Goal: Task Accomplishment & Management: Complete application form

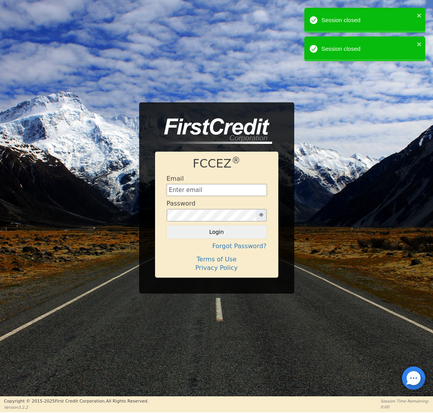
type input "[EMAIL_ADDRESS][DOMAIN_NAME]"
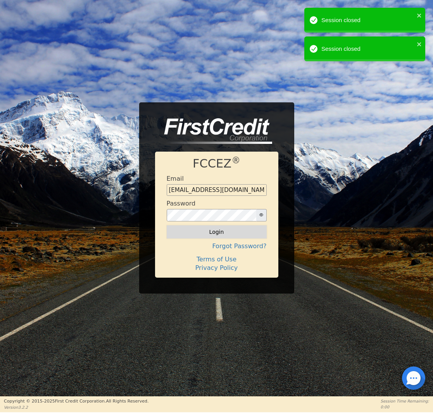
click at [216, 224] on form "Email [EMAIL_ADDRESS][DOMAIN_NAME] Password Login" at bounding box center [217, 207] width 100 height 64
click at [215, 229] on button "Login" at bounding box center [217, 231] width 100 height 13
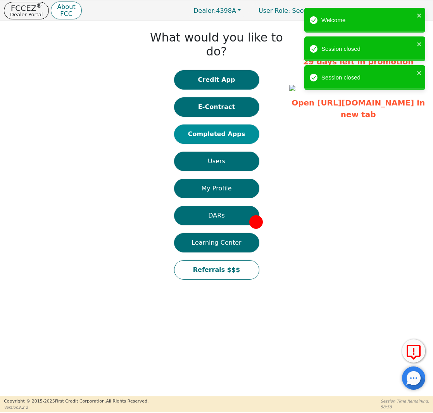
click at [227, 124] on button "Completed Apps" at bounding box center [216, 133] width 85 height 19
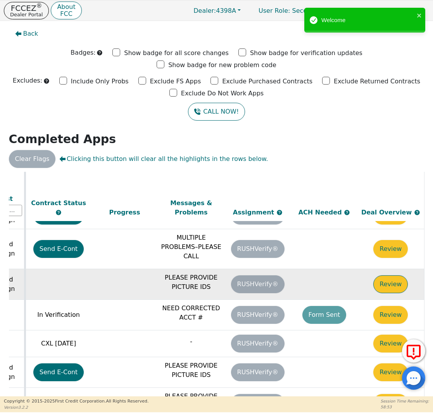
scroll to position [405, 435]
click at [380, 275] on button "Review" at bounding box center [390, 284] width 34 height 18
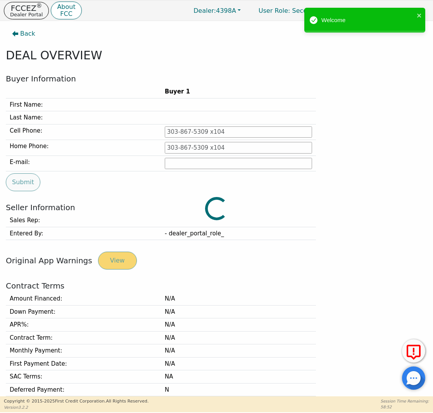
type input "[PHONE_NUMBER]"
type input "[EMAIL_ADDRESS][DOMAIN_NAME]"
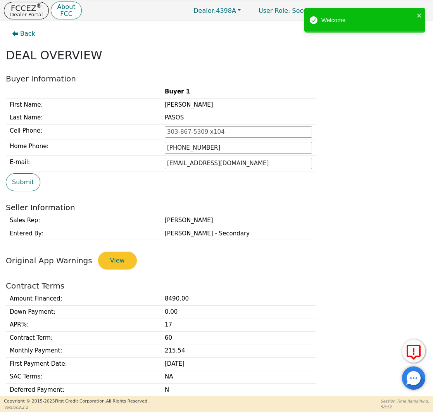
scroll to position [208, 0]
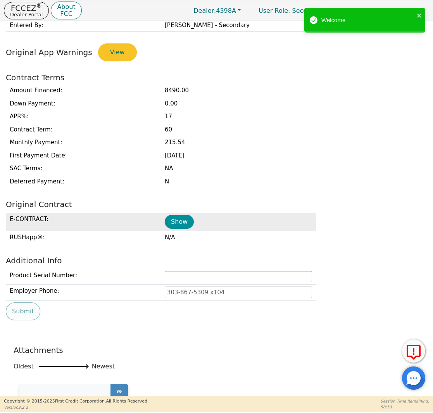
click at [178, 219] on button "Show" at bounding box center [179, 222] width 29 height 14
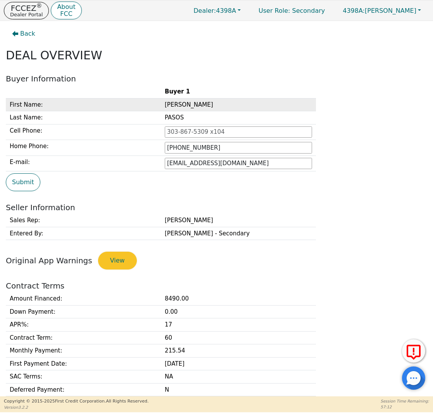
scroll to position [0, 0]
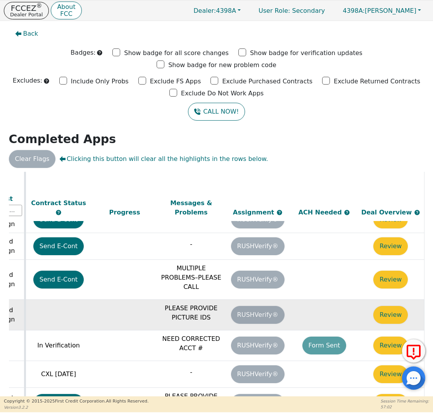
scroll to position [375, 435]
click at [395, 306] on button "Review" at bounding box center [390, 315] width 34 height 18
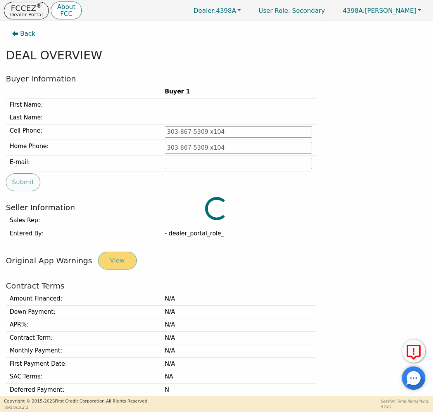
type input "[PHONE_NUMBER]"
type input "[EMAIL_ADDRESS][DOMAIN_NAME]"
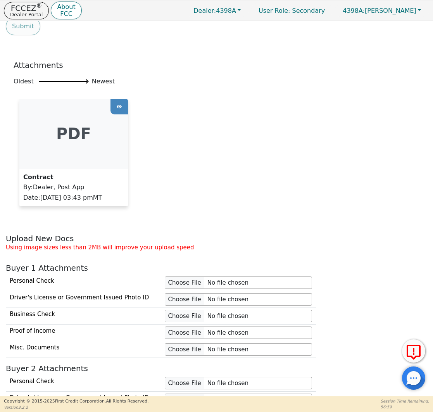
scroll to position [533, 0]
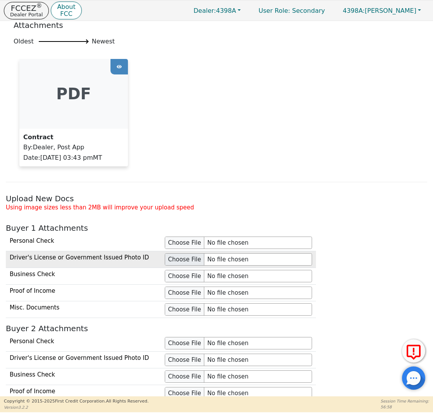
click at [183, 259] on input "file" at bounding box center [238, 259] width 147 height 12
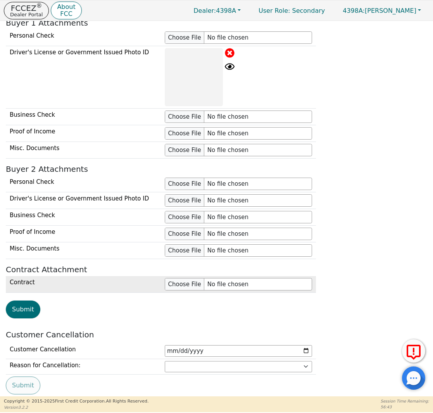
scroll to position [746, 0]
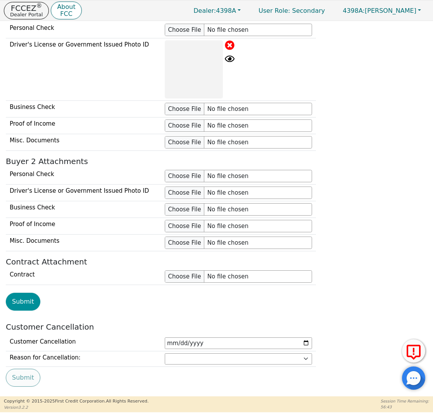
click at [28, 299] on button "Submit" at bounding box center [23, 302] width 34 height 18
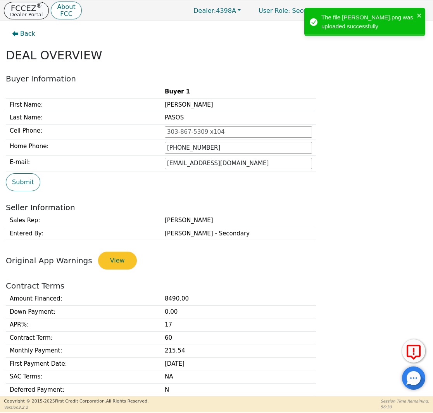
scroll to position [0, 0]
click at [37, 9] on sup "®" at bounding box center [39, 5] width 6 height 7
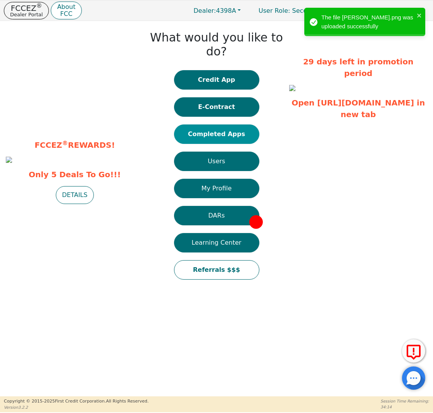
click at [214, 124] on button "Completed Apps" at bounding box center [216, 133] width 85 height 19
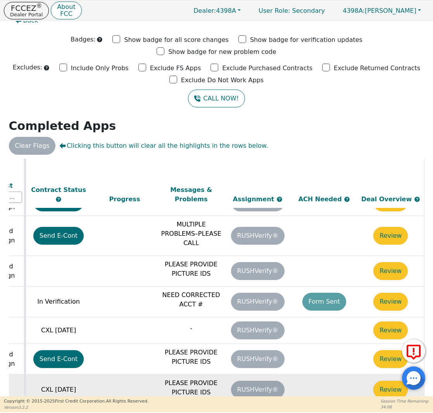
scroll to position [405, 435]
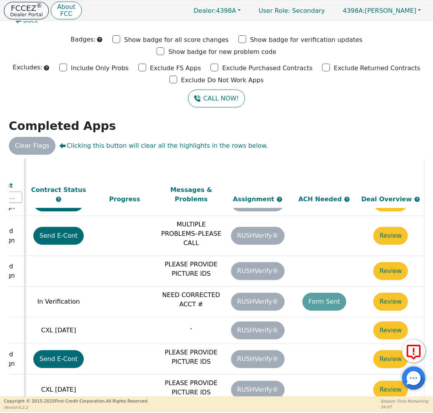
click at [25, 14] on p "Dealer Portal" at bounding box center [26, 14] width 33 height 5
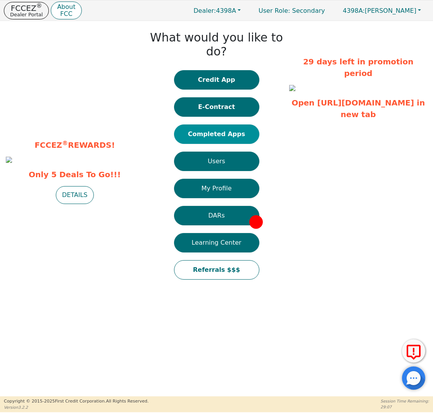
click at [232, 124] on button "Completed Apps" at bounding box center [216, 133] width 85 height 19
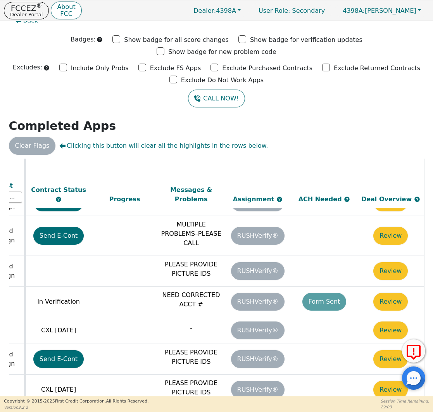
scroll to position [405, 435]
click at [29, 14] on p "Dealer Portal" at bounding box center [26, 14] width 33 height 5
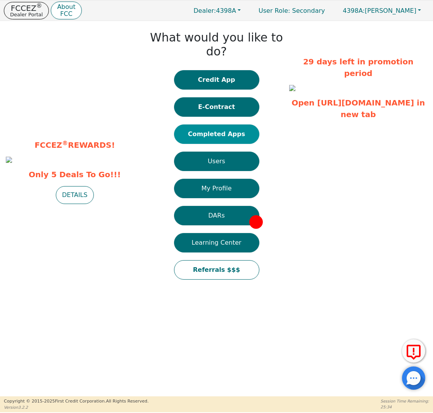
click at [217, 124] on button "Completed Apps" at bounding box center [216, 133] width 85 height 19
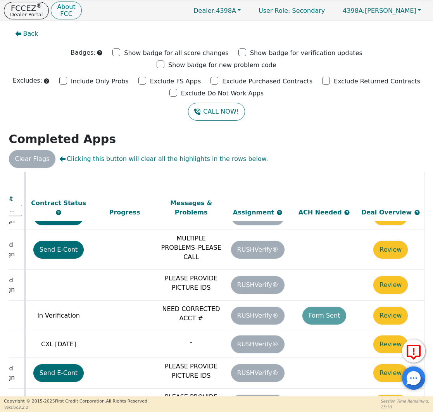
scroll to position [405, 435]
click at [20, 8] on p "FCCEZ ®" at bounding box center [26, 8] width 33 height 8
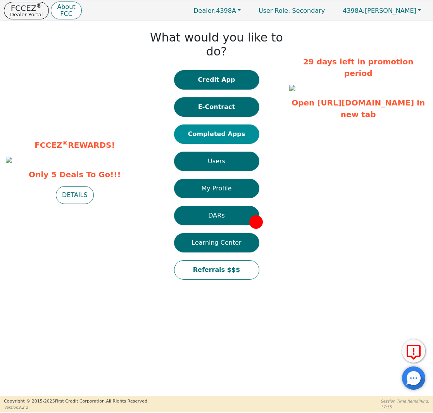
click at [231, 124] on button "Completed Apps" at bounding box center [216, 133] width 85 height 19
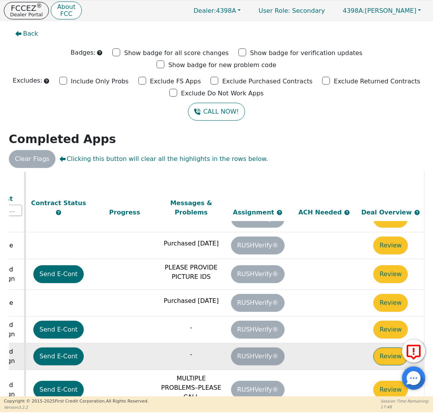
scroll to position [265, 435]
click at [376, 347] on button "Review" at bounding box center [390, 356] width 34 height 18
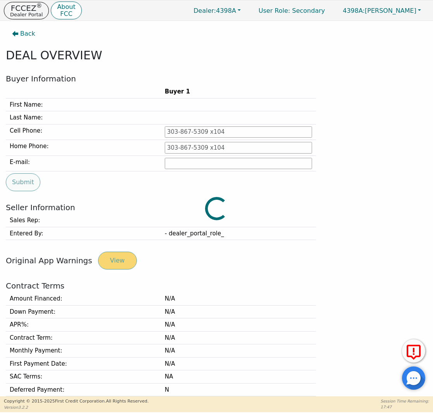
type input "[PHONE_NUMBER]"
type input "[PERSON_NAME][EMAIL_ADDRESS][PERSON_NAME][DOMAIN_NAME]"
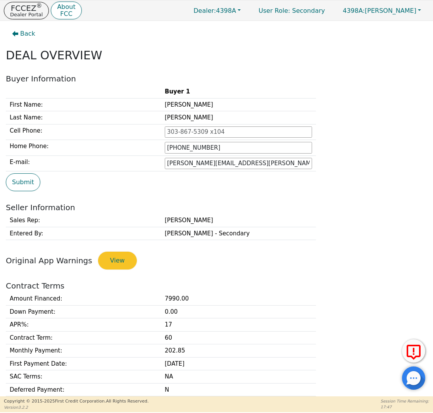
scroll to position [181, 0]
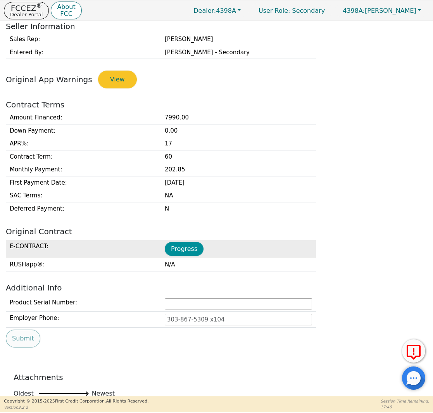
click at [187, 244] on button "Progress" at bounding box center [184, 249] width 39 height 14
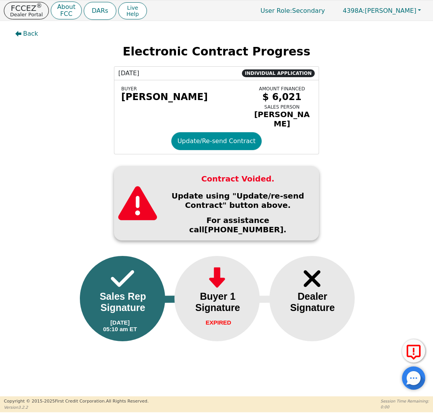
click at [198, 138] on button "Update/Re-send Contract" at bounding box center [216, 141] width 91 height 18
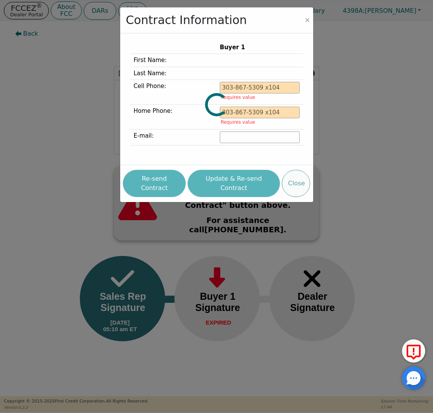
type input "[PHONE_NUMBER]"
type input "[PERSON_NAME][EMAIL_ADDRESS][PERSON_NAME][DOMAIN_NAME]"
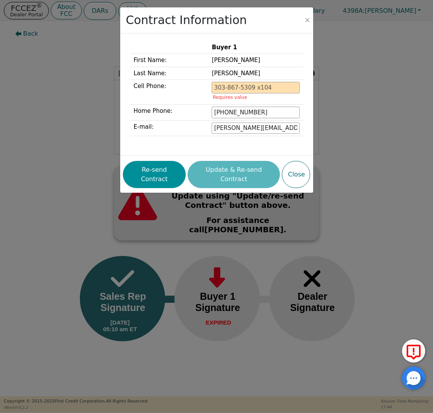
click at [171, 169] on button "Re-send Contract" at bounding box center [154, 174] width 63 height 27
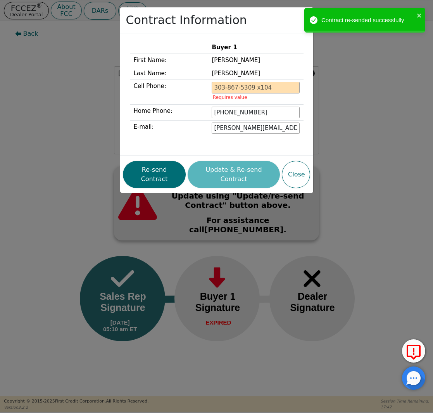
click at [29, 78] on div "Contract Information Buyer 1 First Name: [PERSON_NAME] Last Name: [PERSON_NAME]…" at bounding box center [216, 206] width 433 height 413
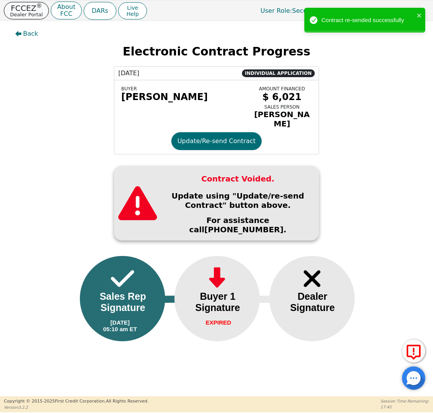
click at [33, 10] on p "FCCEZ ®" at bounding box center [26, 8] width 33 height 8
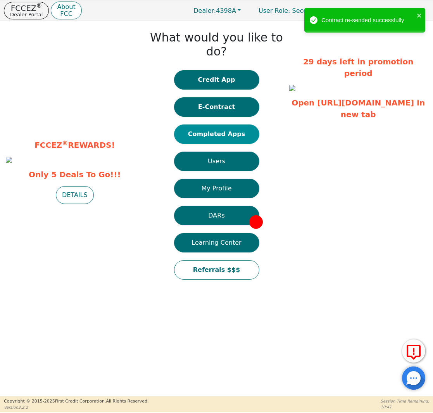
click at [210, 124] on button "Completed Apps" at bounding box center [216, 133] width 85 height 19
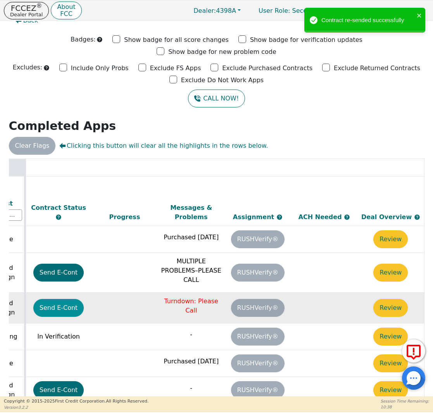
scroll to position [0, 435]
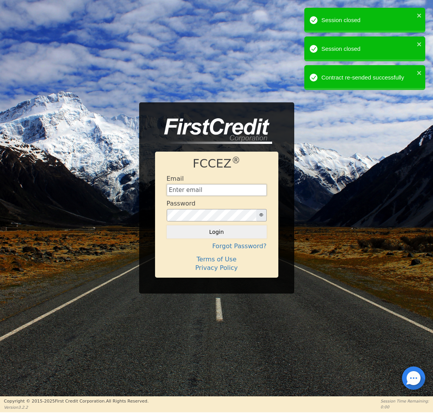
type input "[EMAIL_ADDRESS][DOMAIN_NAME]"
click at [222, 227] on button "Login" at bounding box center [217, 231] width 100 height 13
click at [218, 232] on div "Login" at bounding box center [217, 231] width 100 height 13
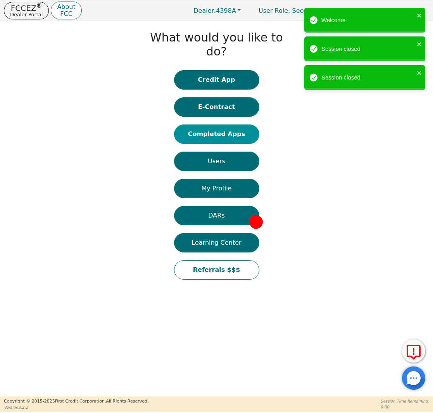
click at [210, 124] on button "Completed Apps" at bounding box center [216, 133] width 85 height 19
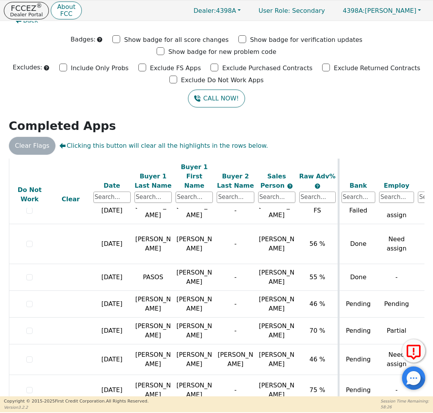
scroll to position [397, 0]
